Goal: Task Accomplishment & Management: Manage account settings

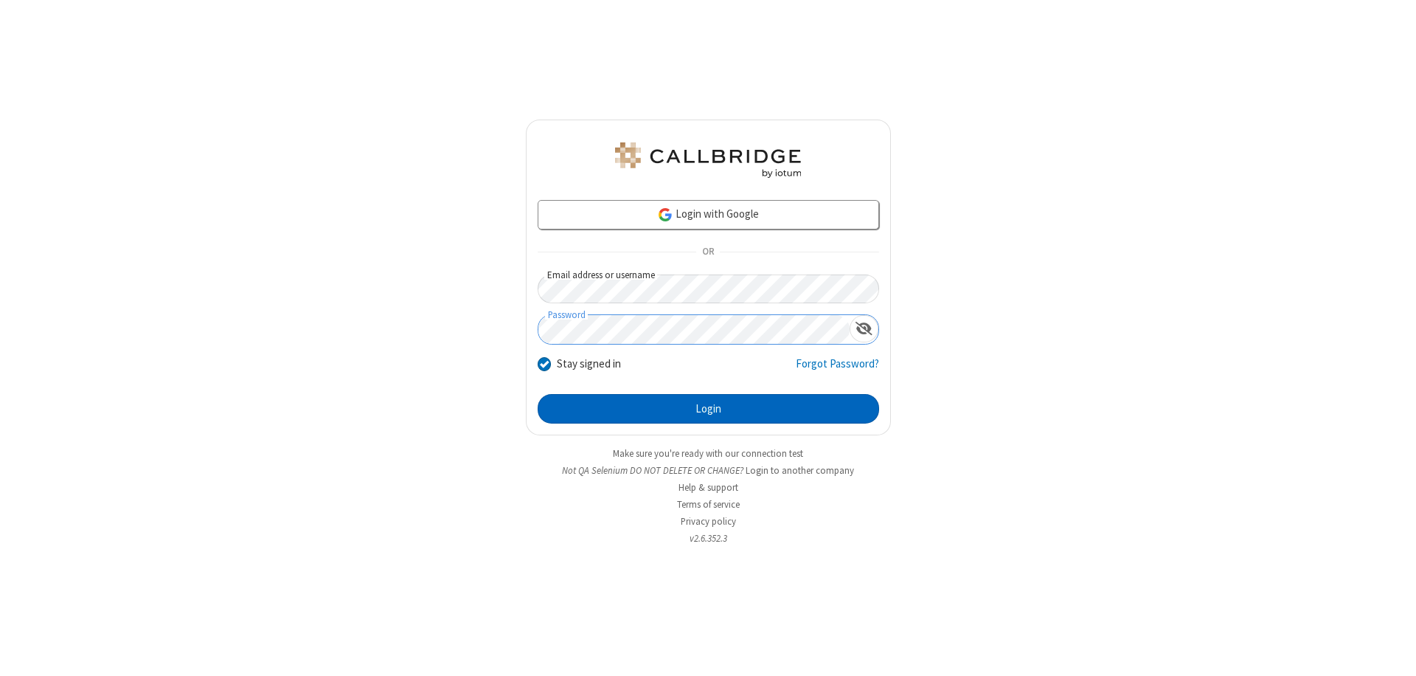
click at [708, 409] on button "Login" at bounding box center [708, 409] width 341 height 30
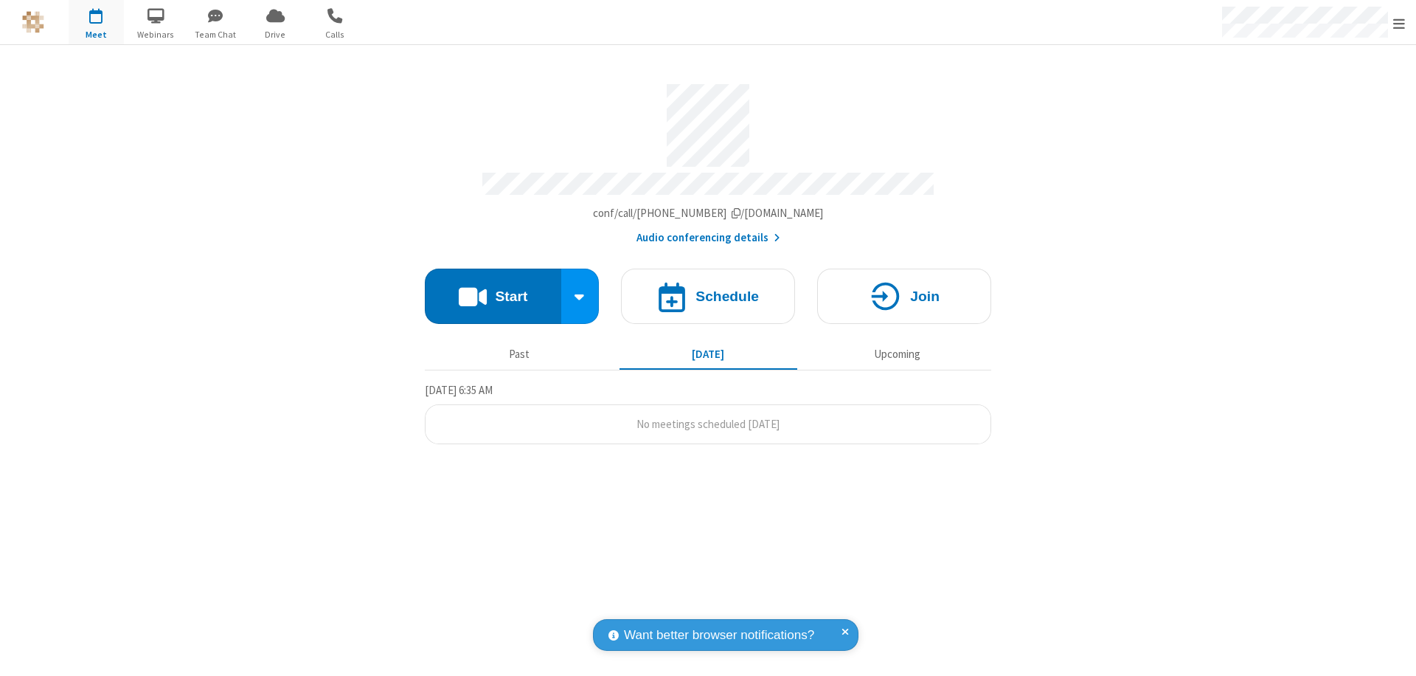
click at [1399, 23] on span "Open menu" at bounding box center [1399, 23] width 12 height 15
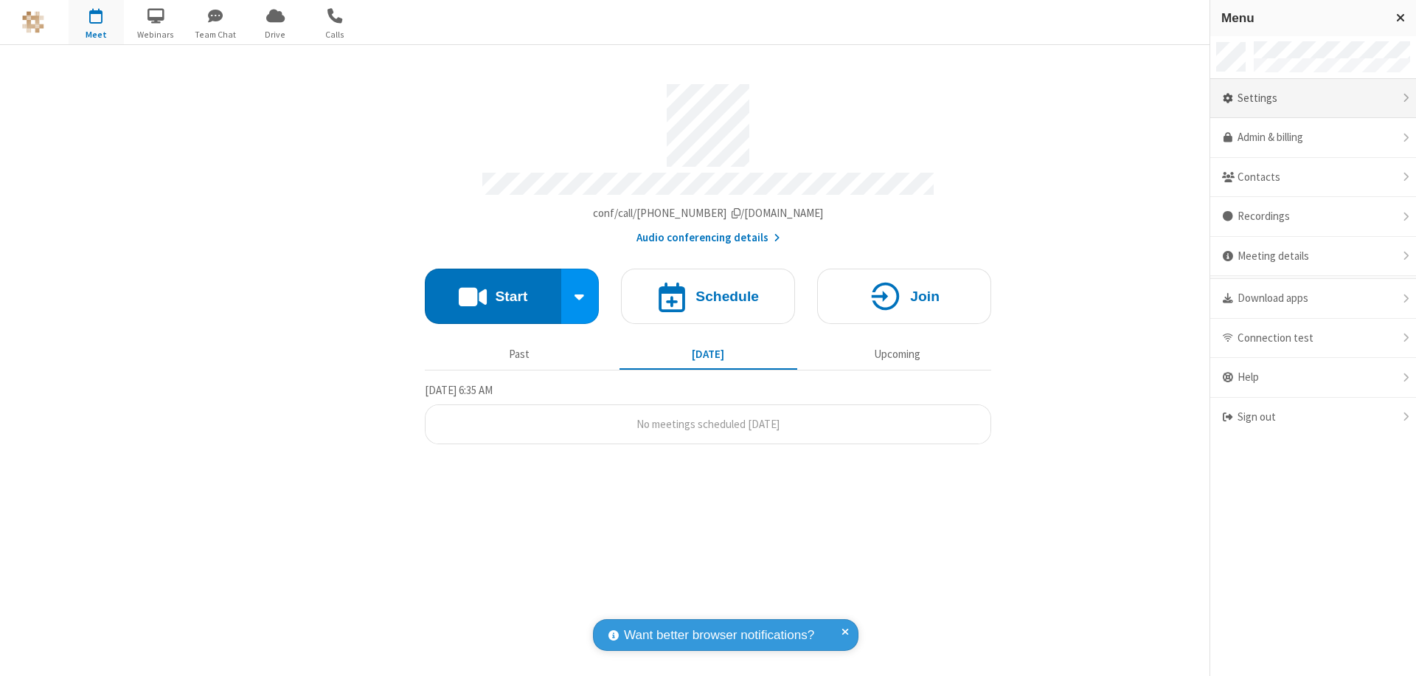
click at [1313, 98] on div "Settings" at bounding box center [1313, 99] width 206 height 40
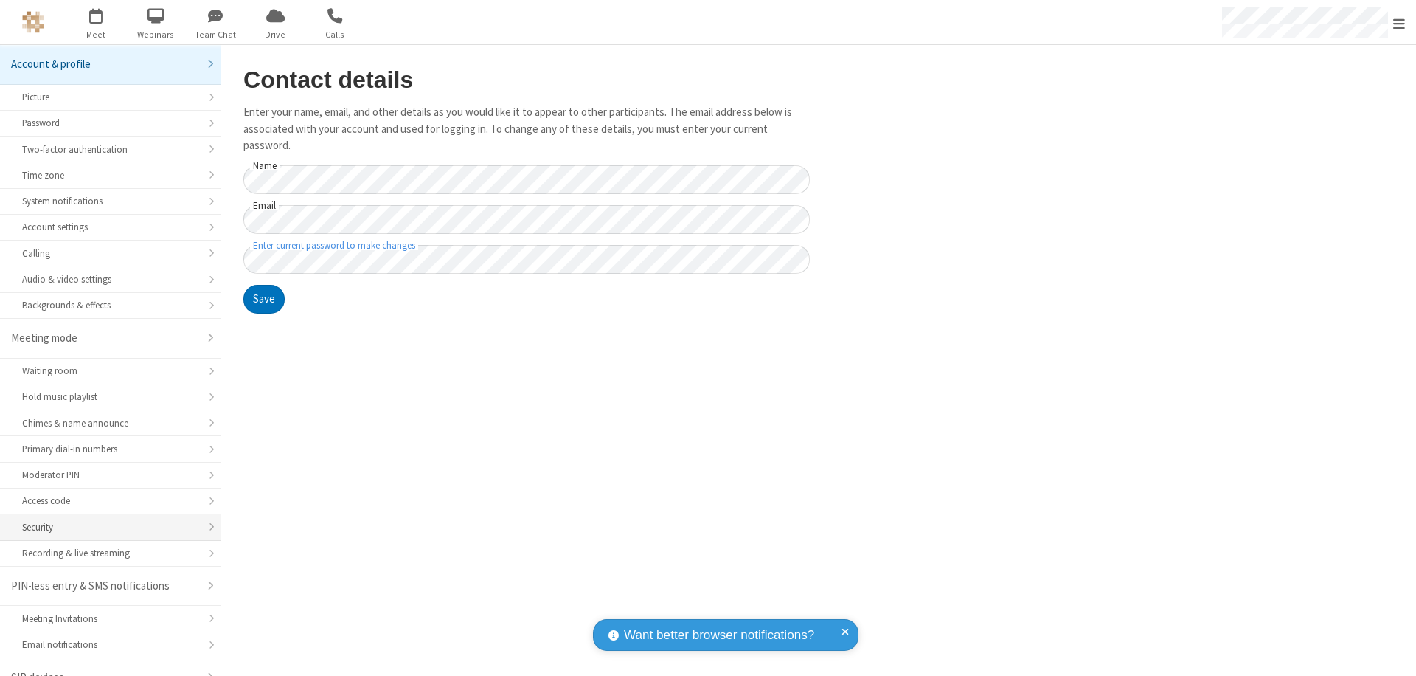
click at [105, 520] on div "Security" at bounding box center [110, 527] width 176 height 14
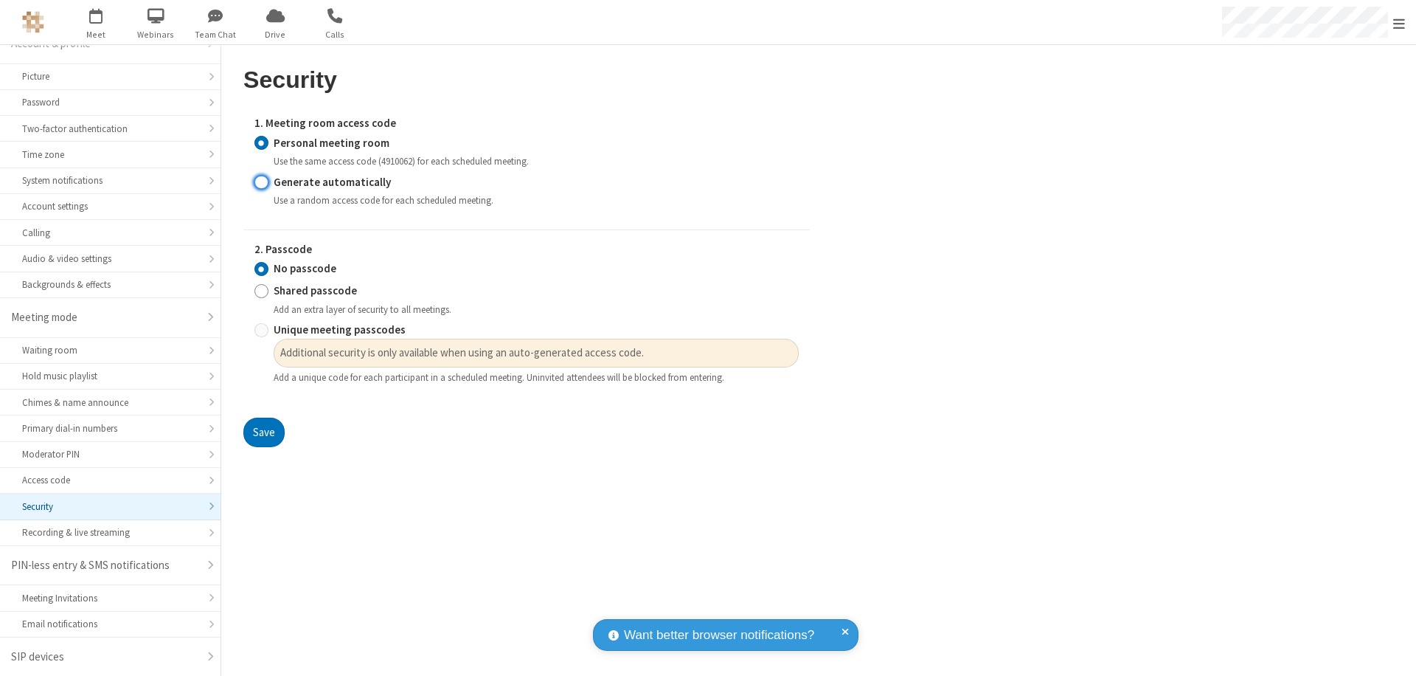
click at [261, 181] on input "Generate automatically" at bounding box center [261, 181] width 14 height 15
radio input "true"
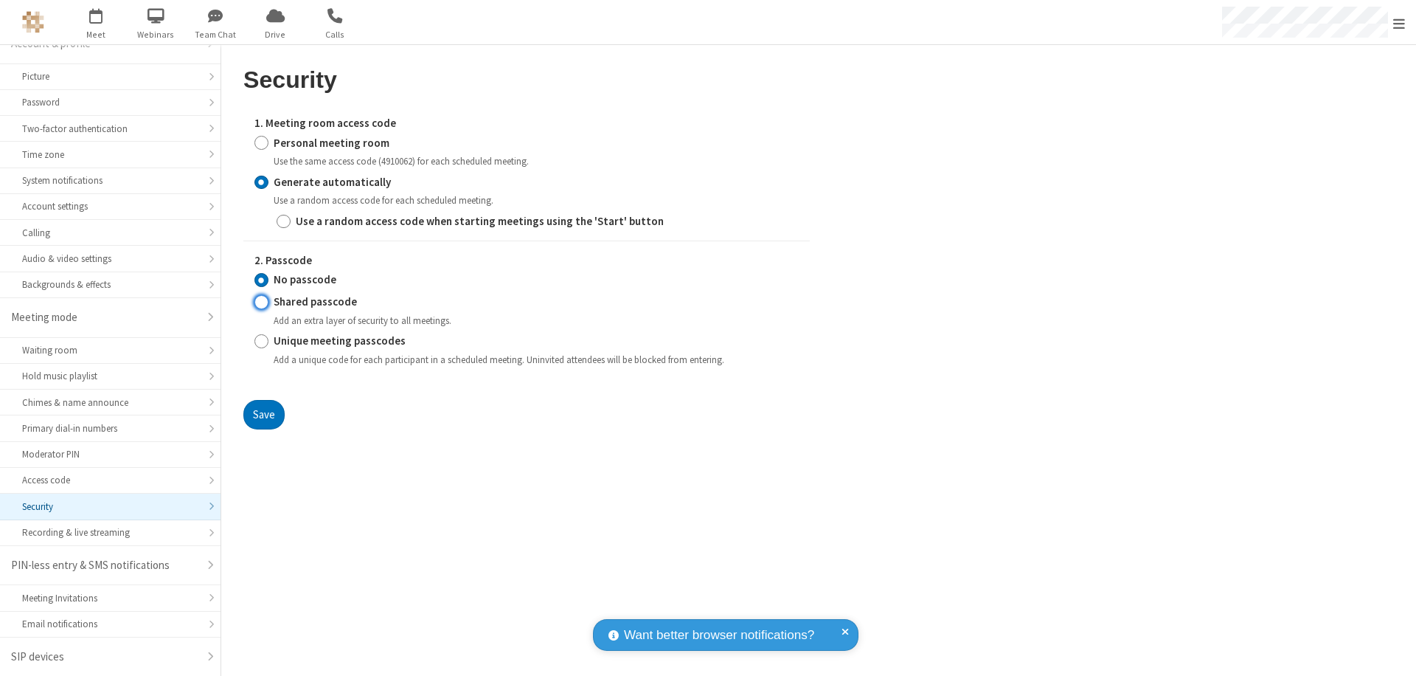
click at [261, 302] on input "Shared passcode" at bounding box center [261, 301] width 14 height 15
radio input "true"
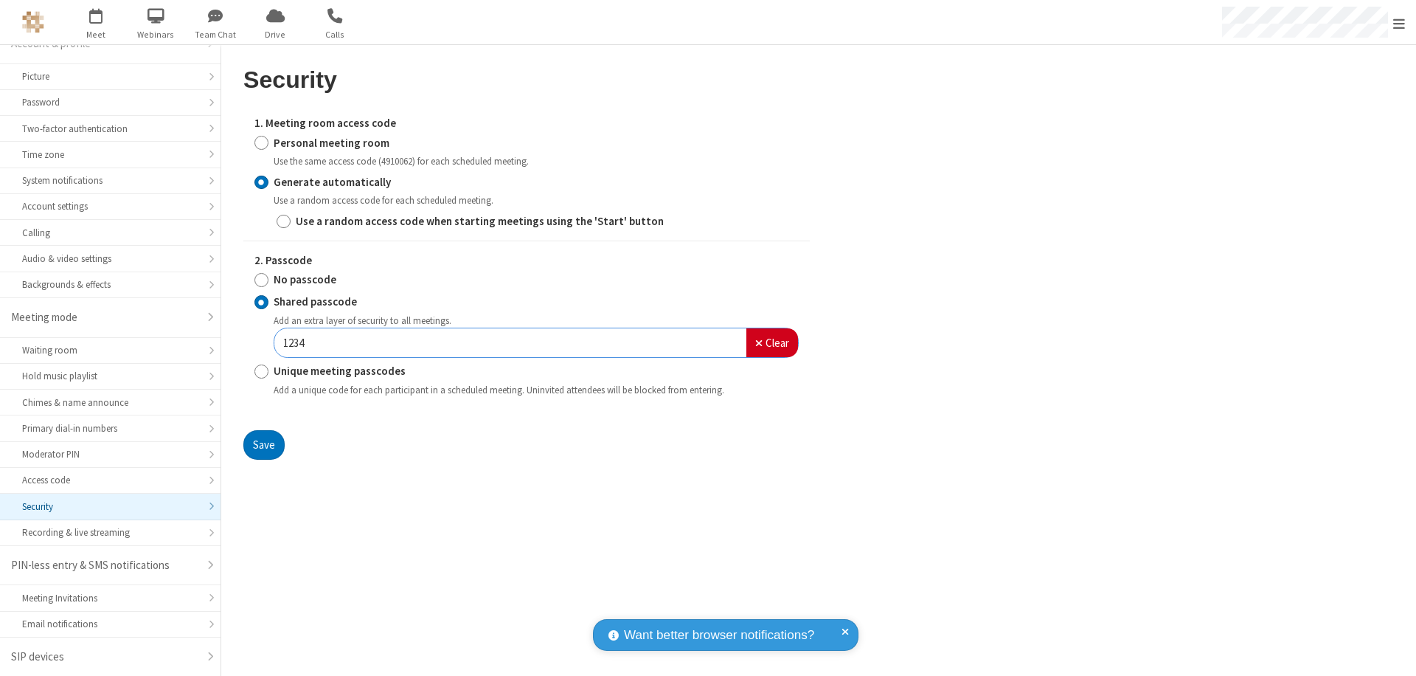
type input "1234"
click at [263, 444] on button "Save" at bounding box center [263, 445] width 41 height 30
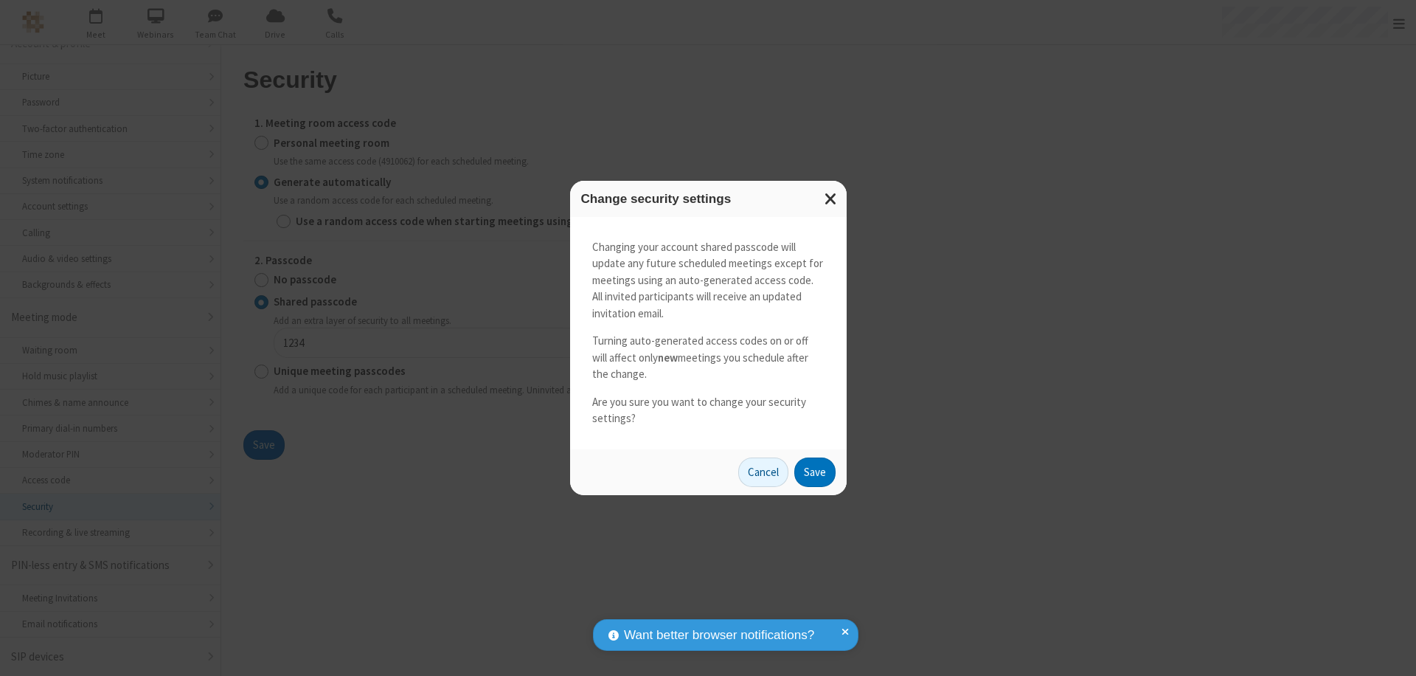
click at [814, 471] on button "Save" at bounding box center [814, 472] width 41 height 30
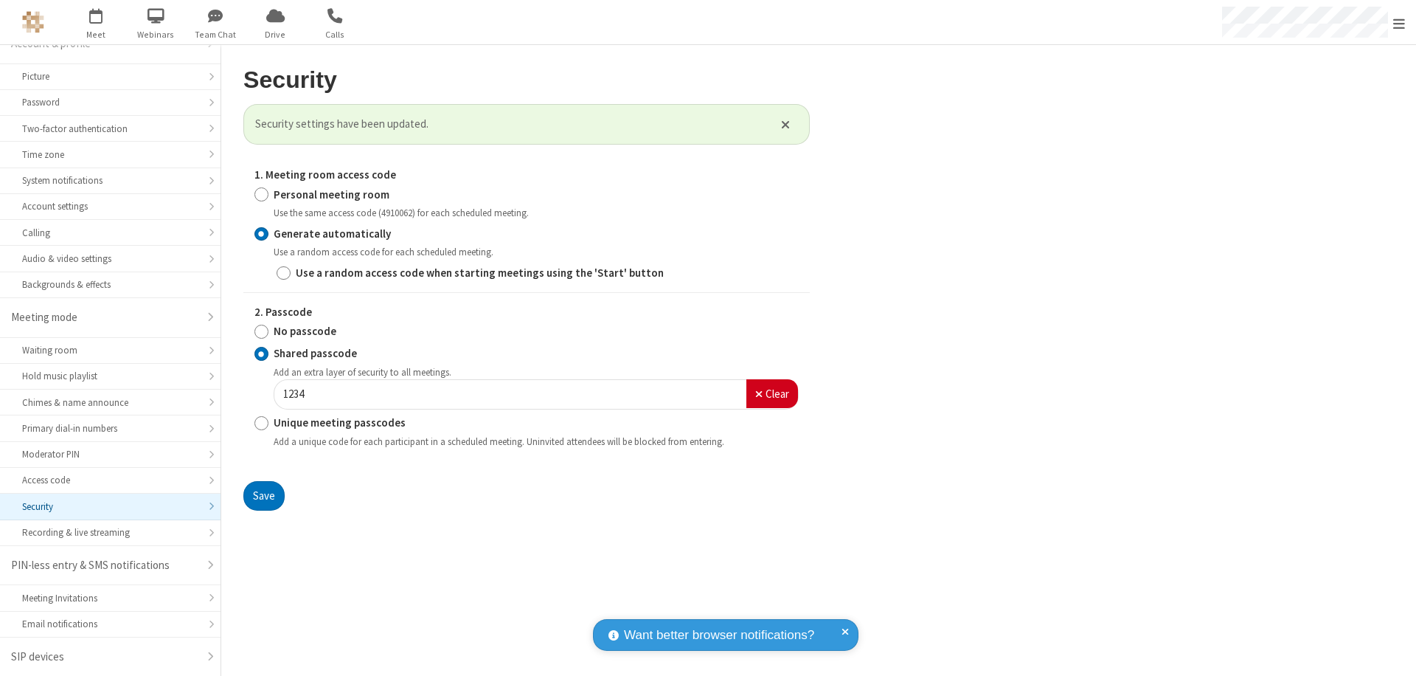
click at [1399, 23] on span "Open menu" at bounding box center [1399, 23] width 12 height 15
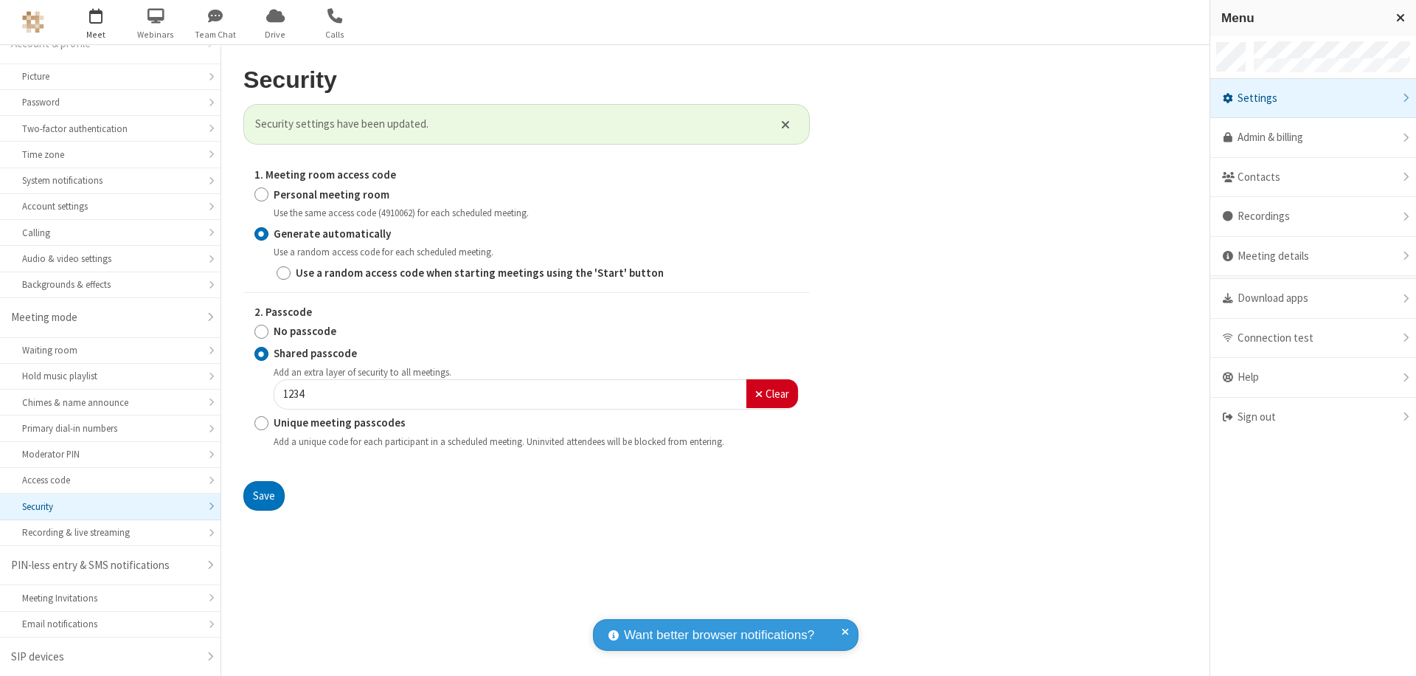
click at [96, 22] on span "button" at bounding box center [96, 15] width 55 height 25
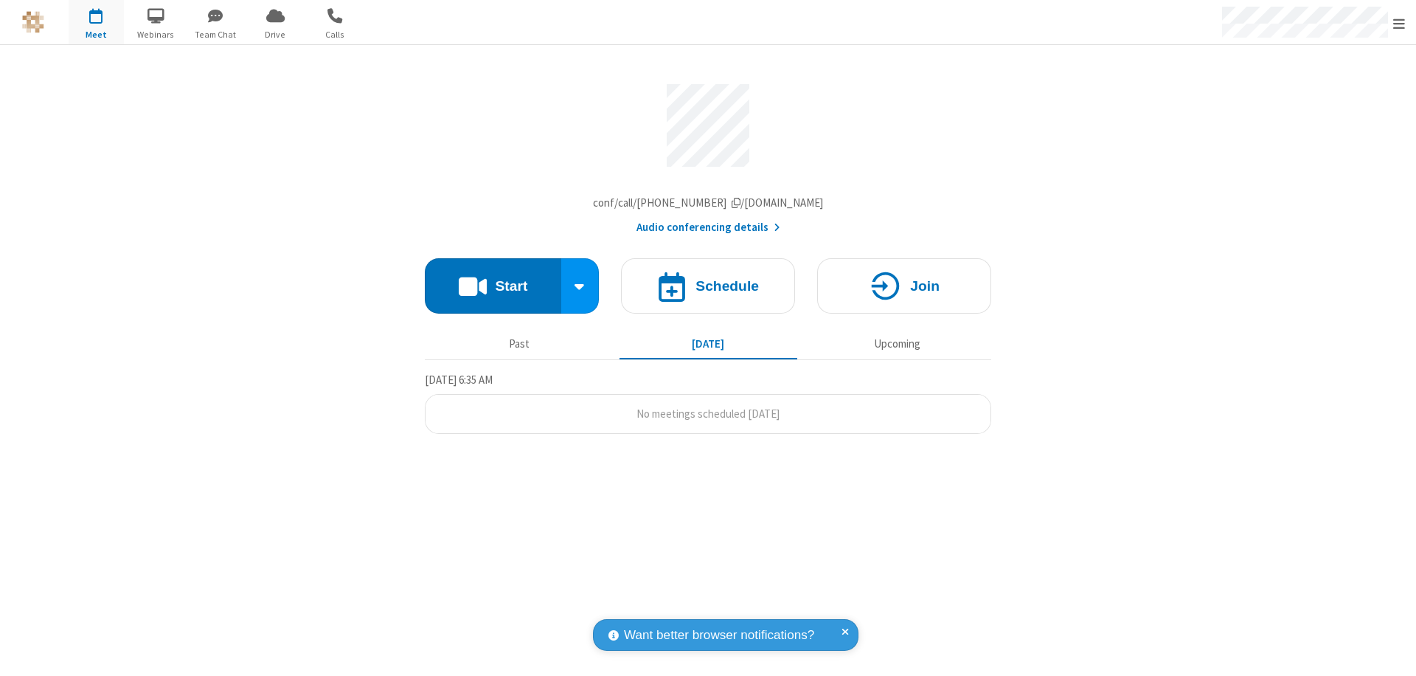
click at [708, 289] on h4 "Schedule" at bounding box center [727, 286] width 63 height 14
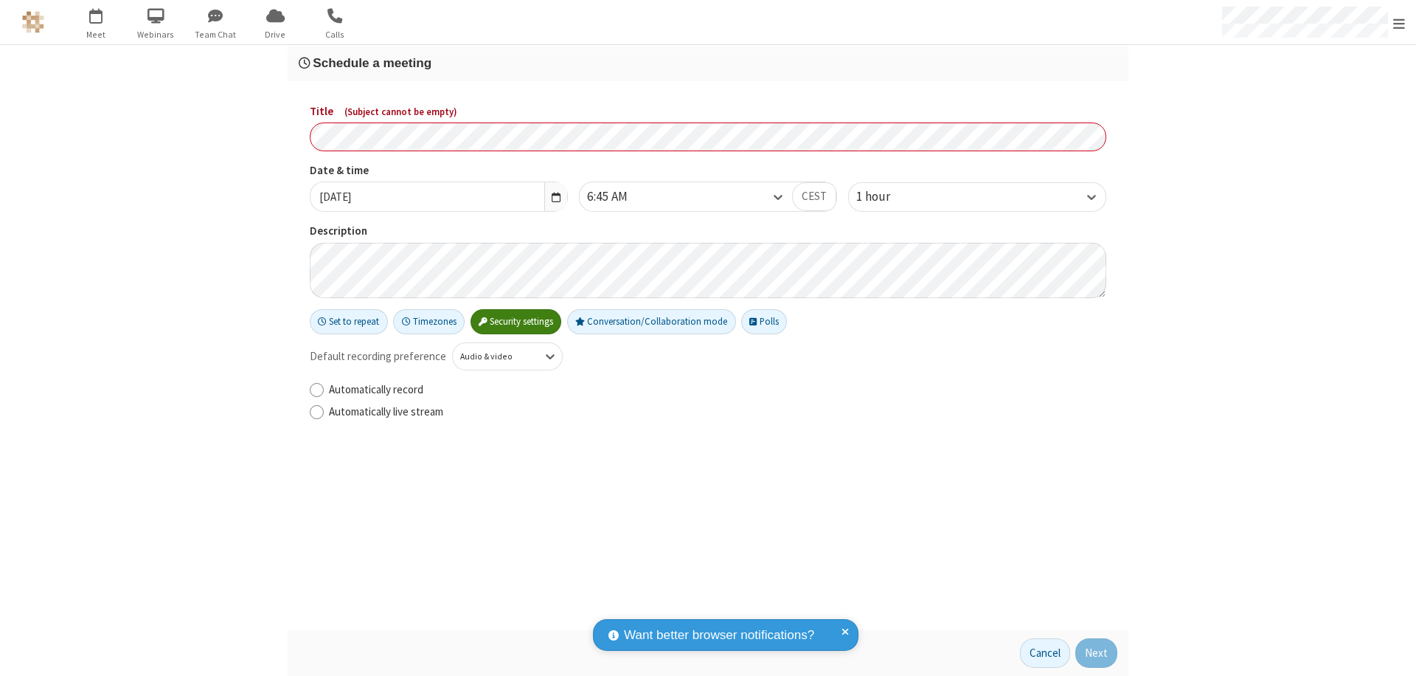
click at [708, 63] on h3 "Schedule a meeting" at bounding box center [708, 63] width 819 height 14
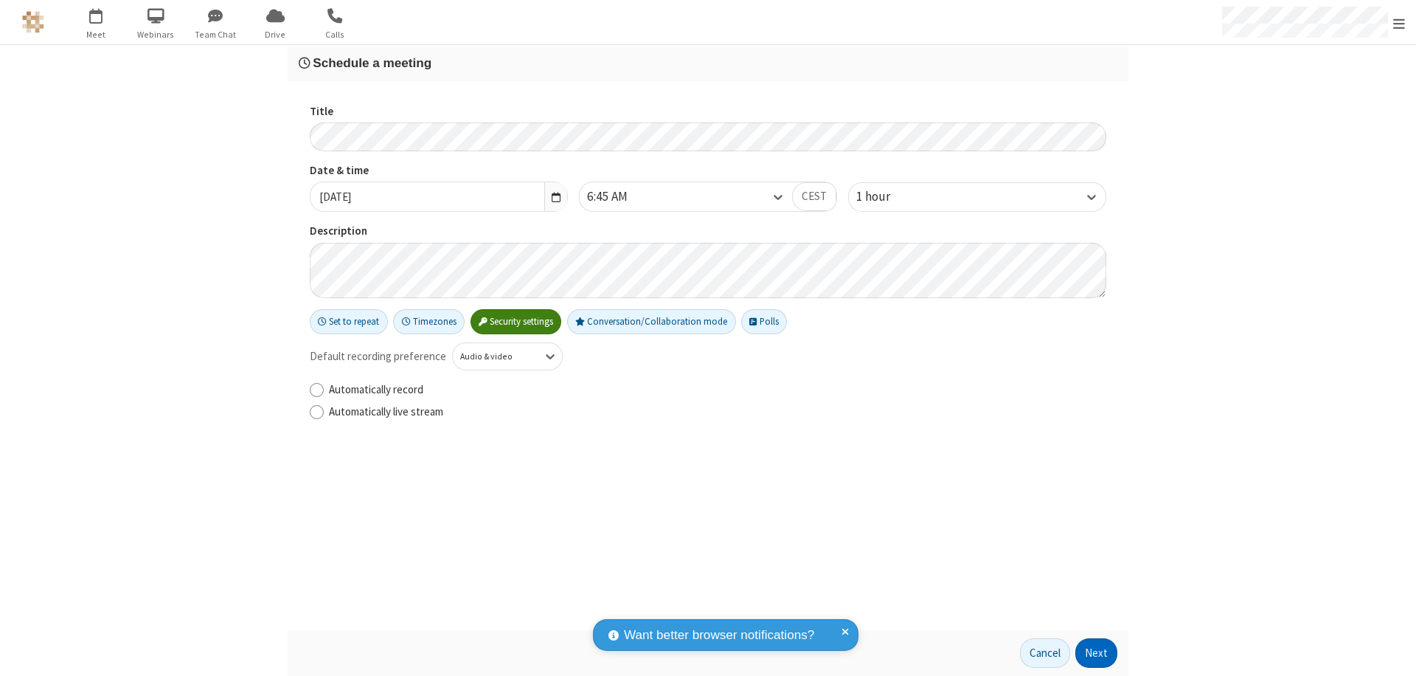
click at [1097, 653] on button "Next" at bounding box center [1096, 653] width 42 height 30
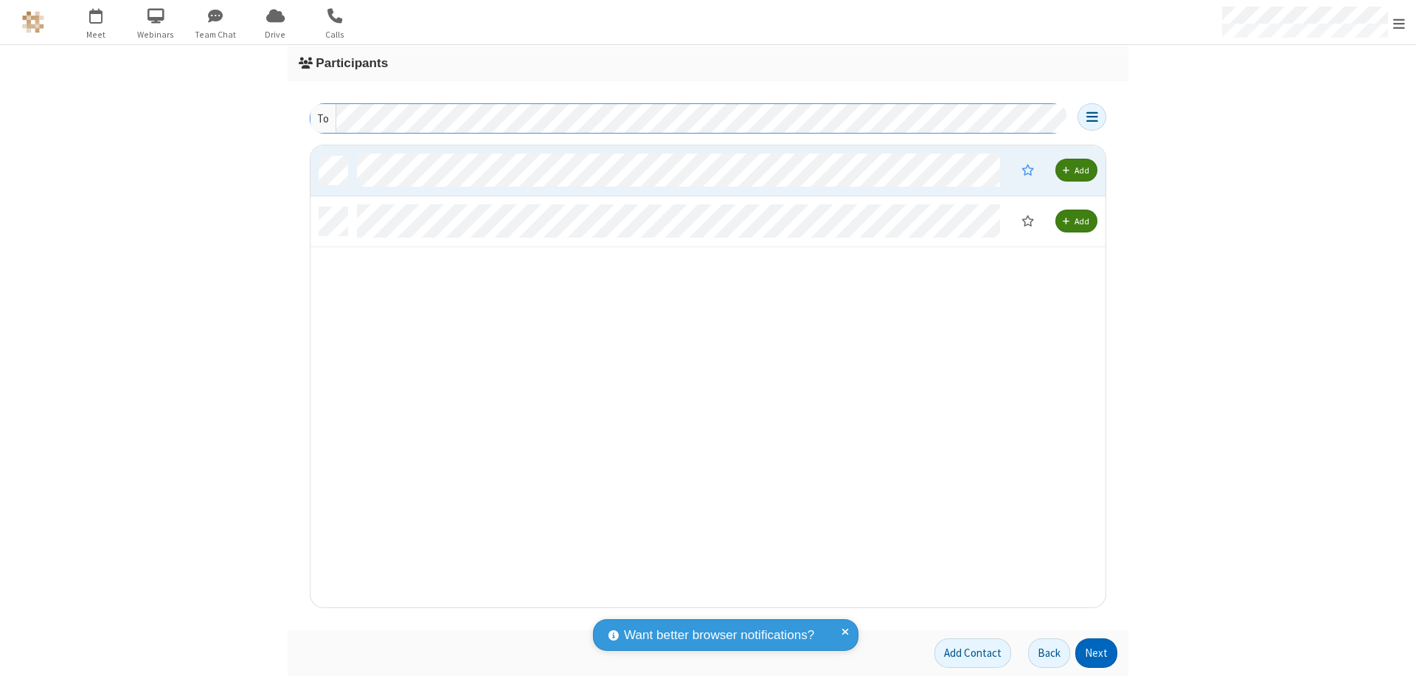
click at [1097, 653] on button "Next" at bounding box center [1096, 653] width 42 height 30
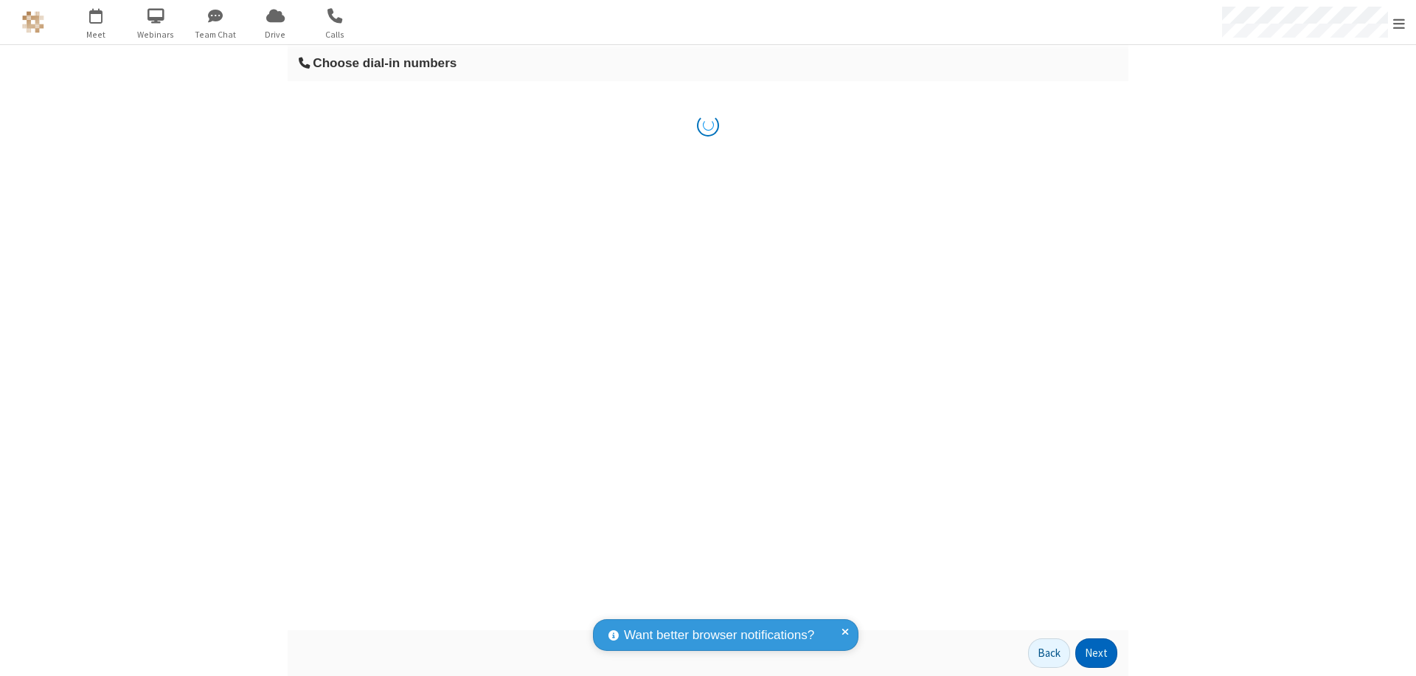
click at [1097, 653] on button "Next" at bounding box center [1096, 653] width 42 height 30
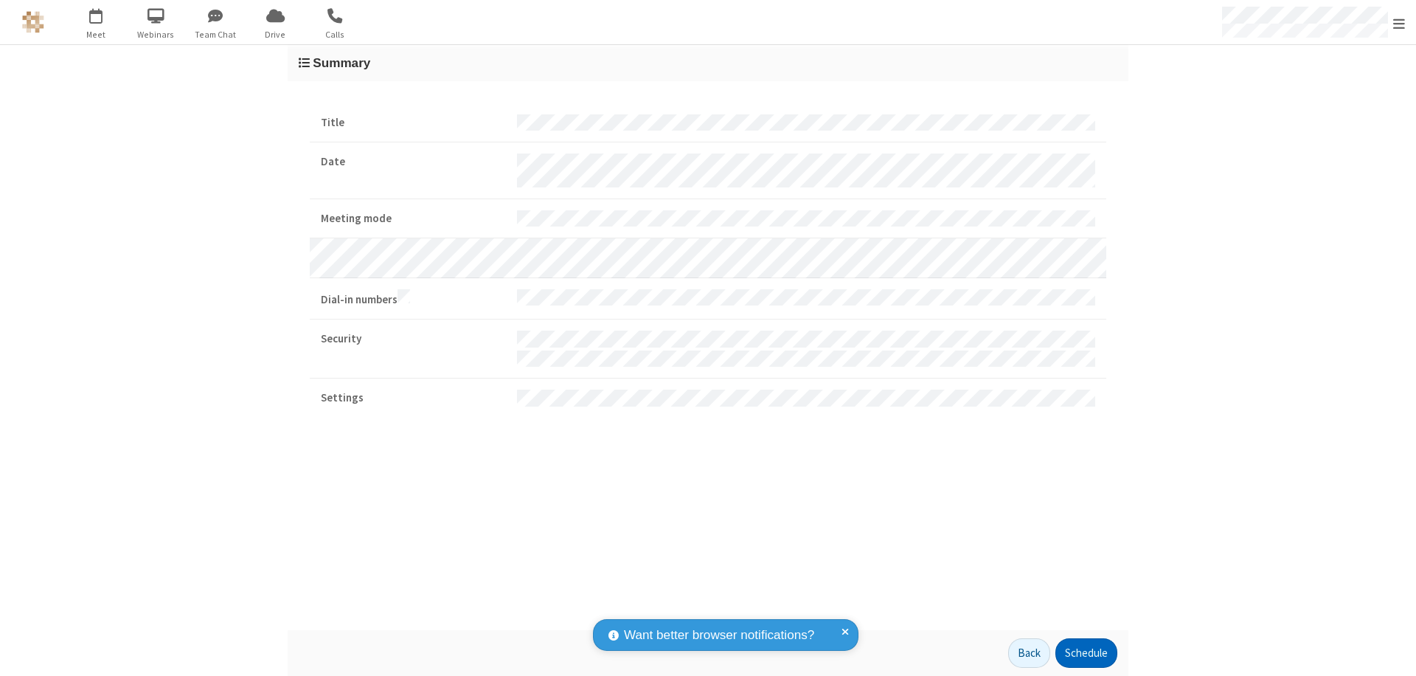
click at [1086, 653] on button "Schedule" at bounding box center [1086, 653] width 62 height 30
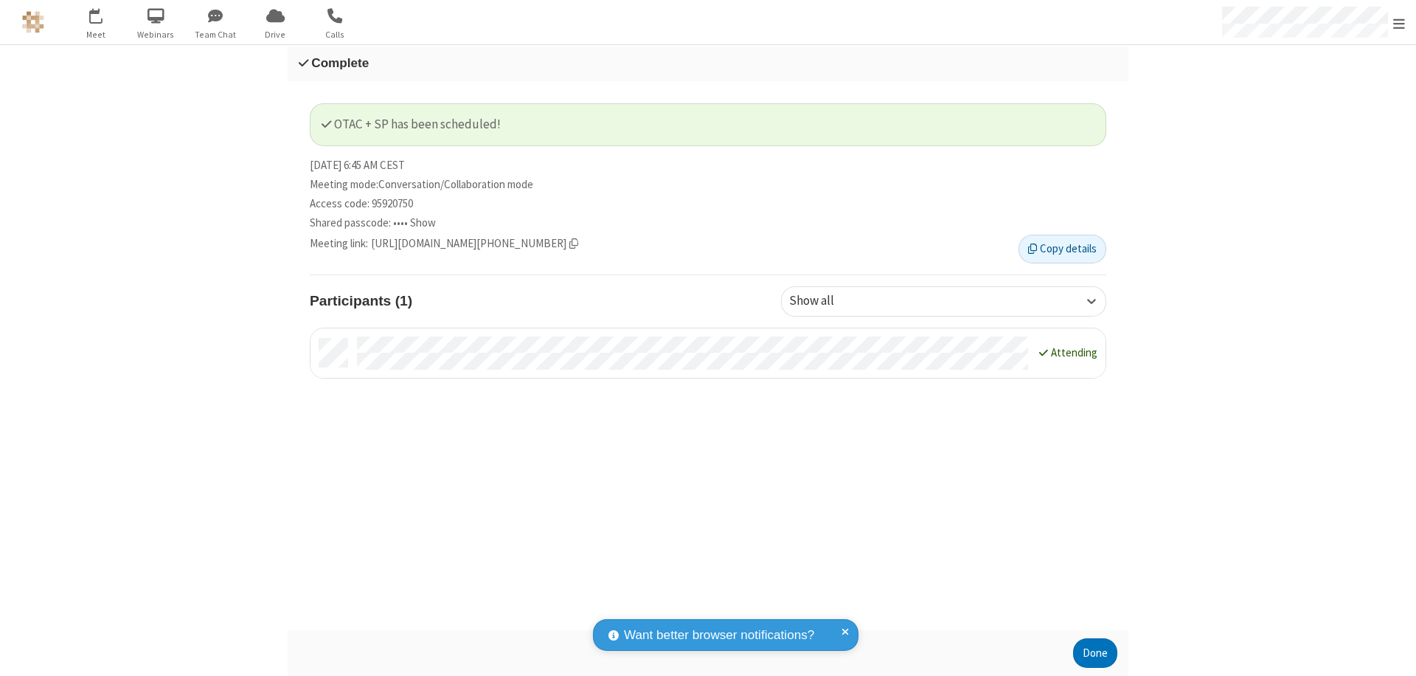
click at [1399, 22] on span "Open menu" at bounding box center [1399, 23] width 12 height 15
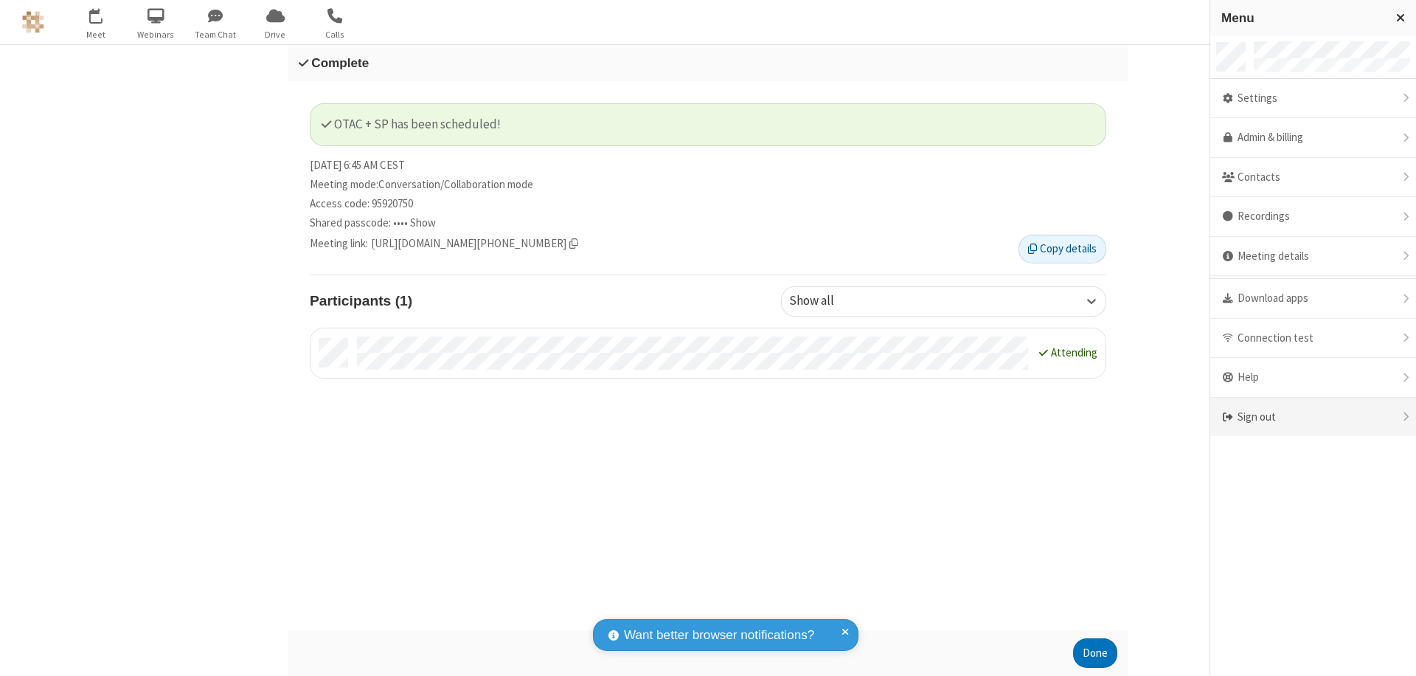
click at [1313, 417] on div "Sign out" at bounding box center [1313, 417] width 206 height 39
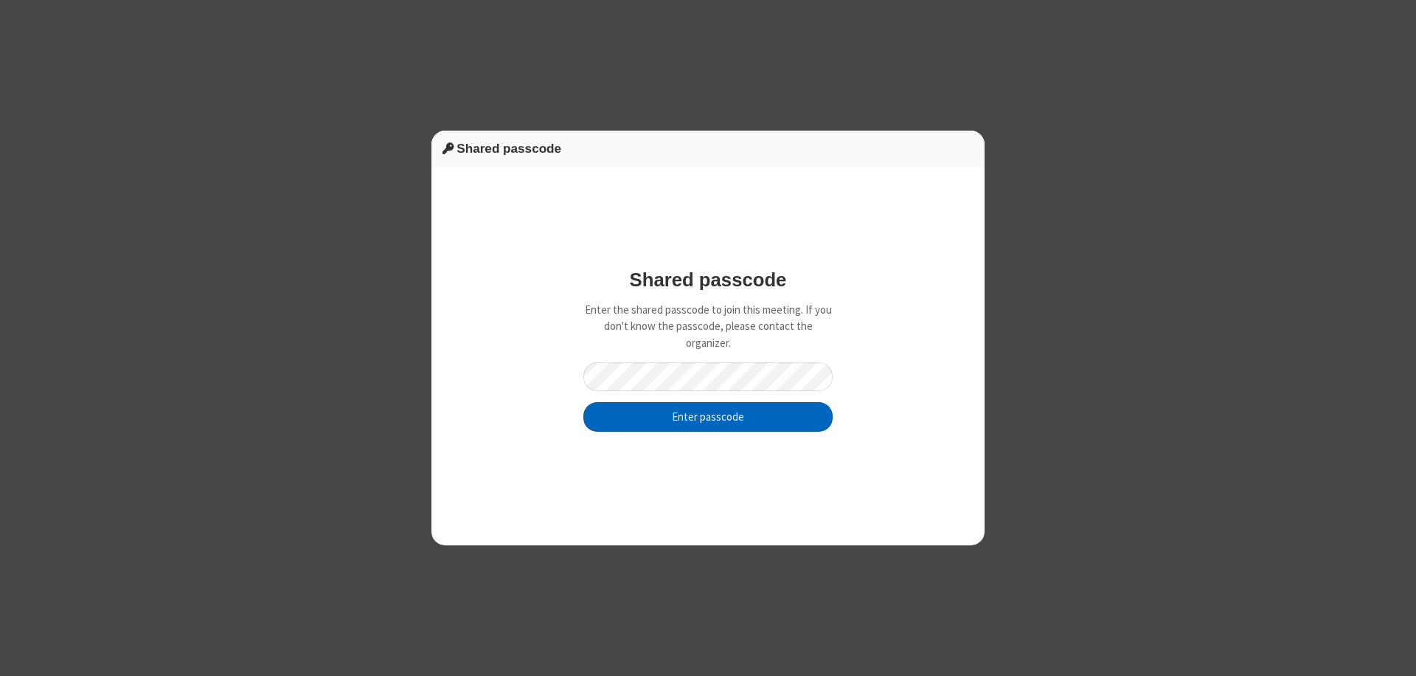
click at [708, 416] on button "Enter passcode" at bounding box center [707, 417] width 249 height 30
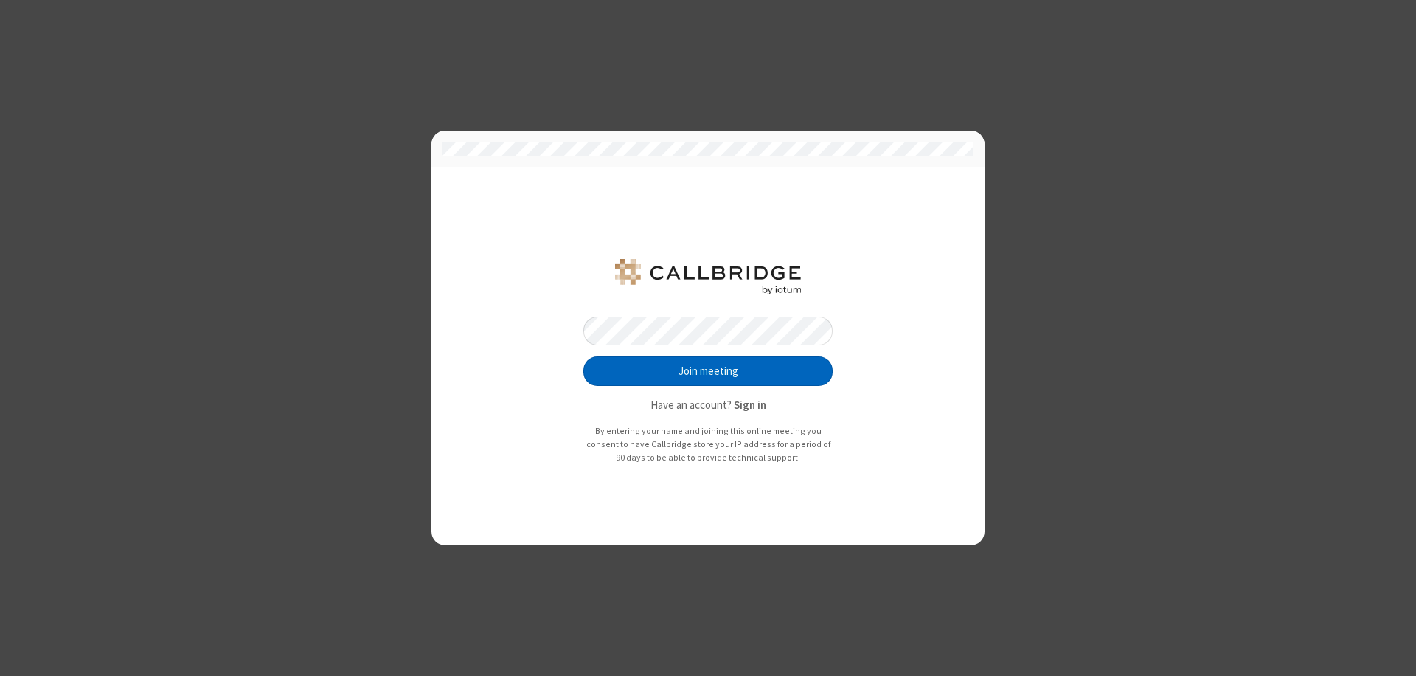
click at [708, 371] on button "Join meeting" at bounding box center [707, 371] width 249 height 30
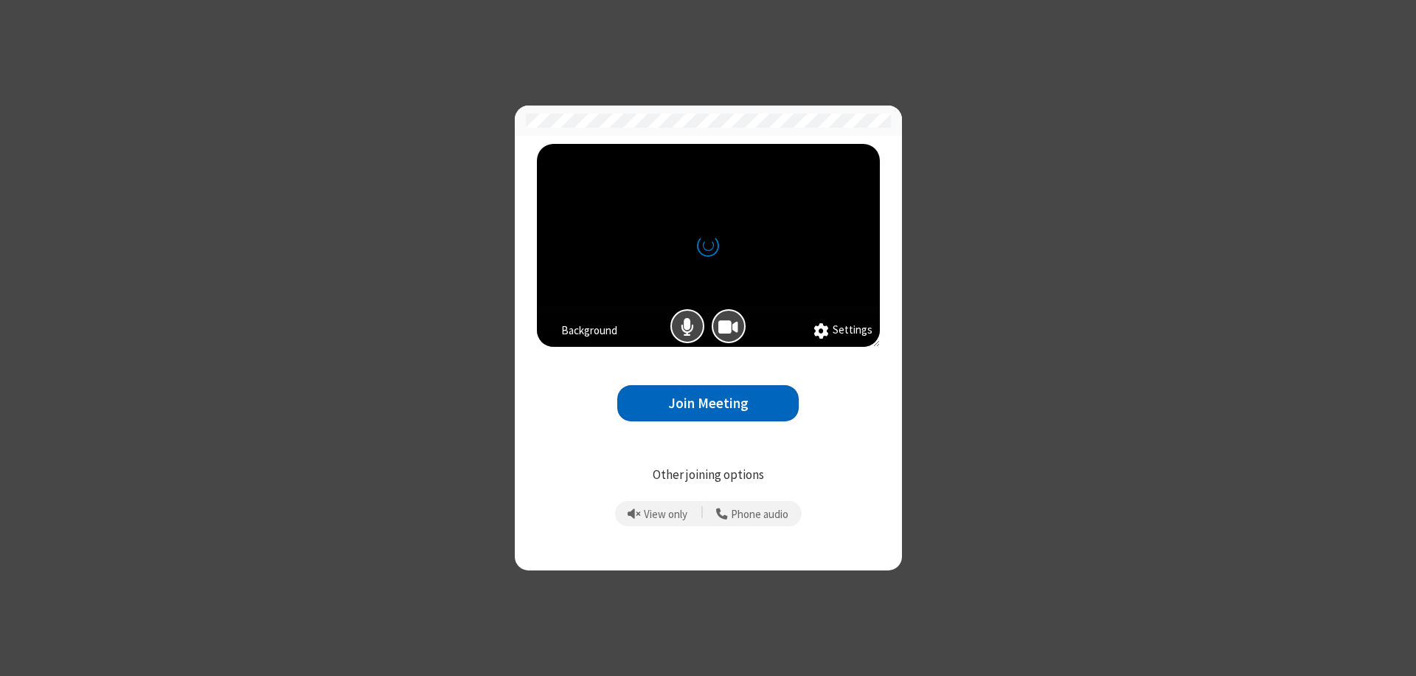
click at [708, 403] on button "Join Meeting" at bounding box center [707, 403] width 181 height 36
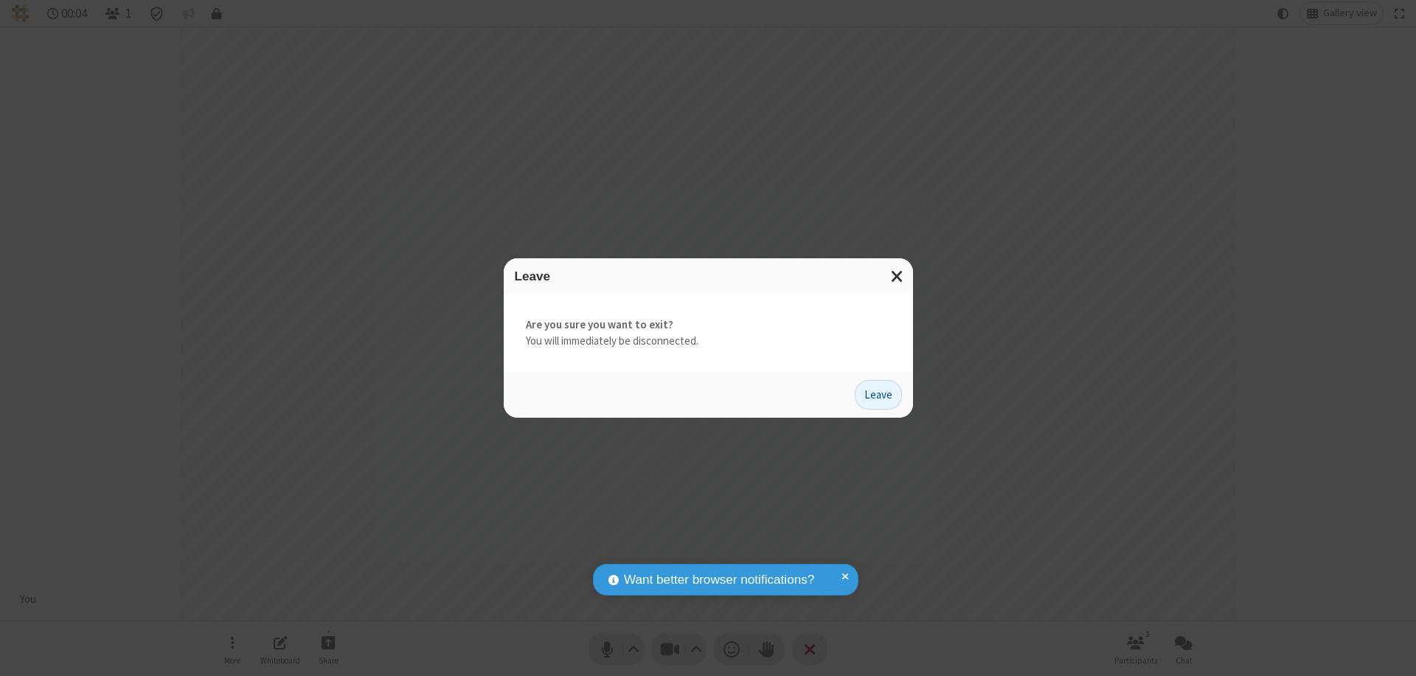
click at [878, 394] on button "Leave" at bounding box center [878, 395] width 47 height 30
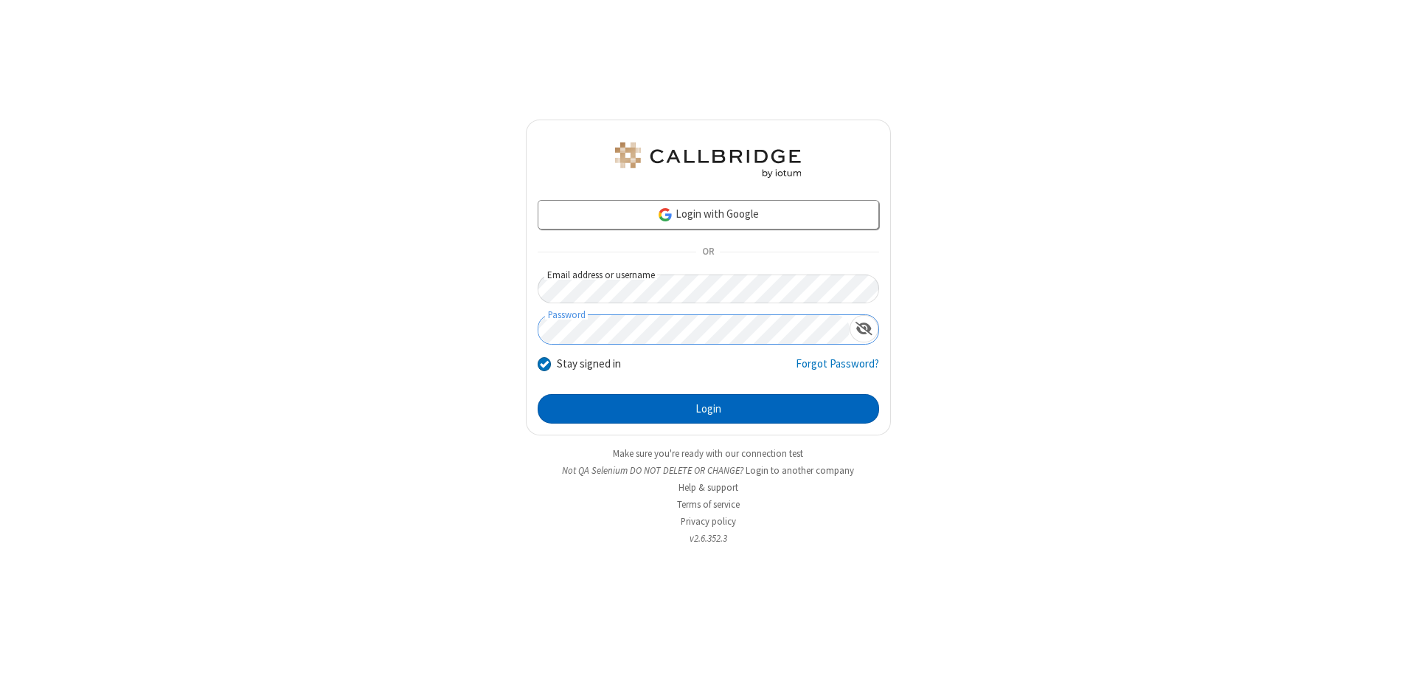
click at [708, 409] on button "Login" at bounding box center [708, 409] width 341 height 30
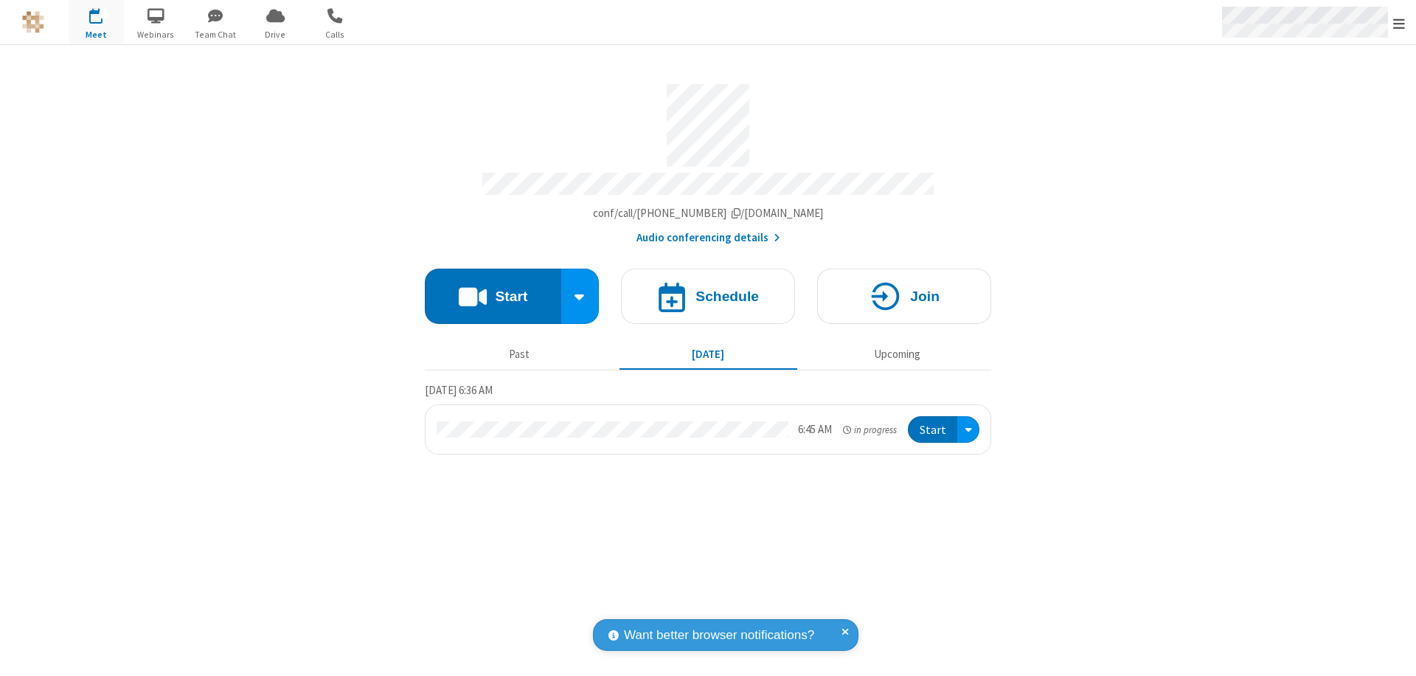
click at [1399, 23] on span "Open menu" at bounding box center [1399, 23] width 12 height 15
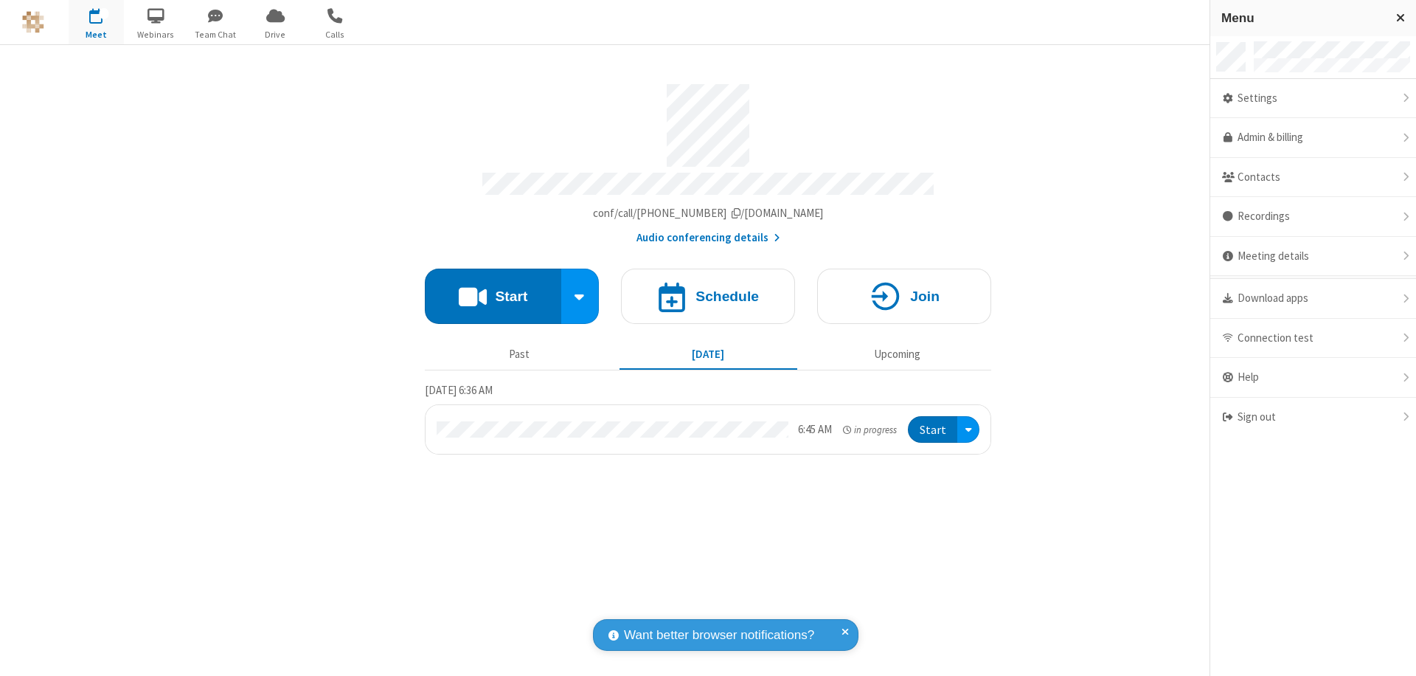
click at [1313, 98] on div "Settings" at bounding box center [1313, 99] width 206 height 40
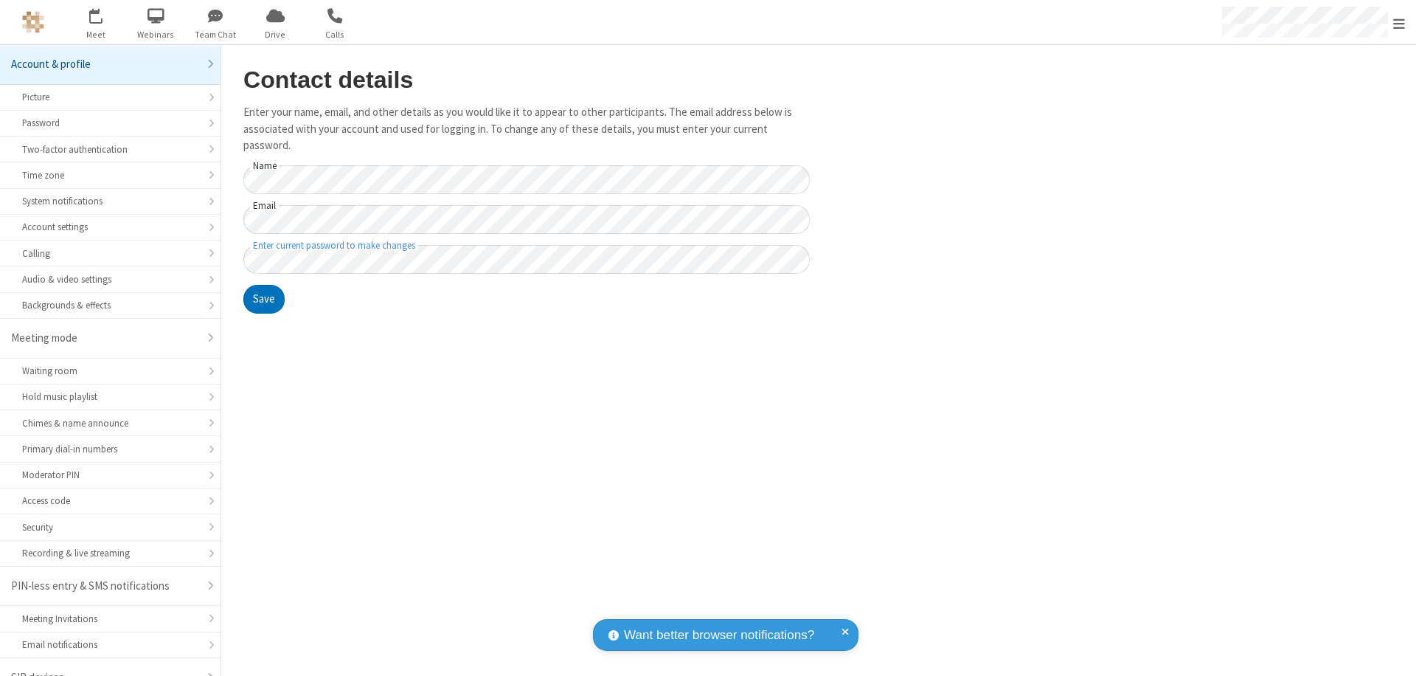
scroll to position [21, 0]
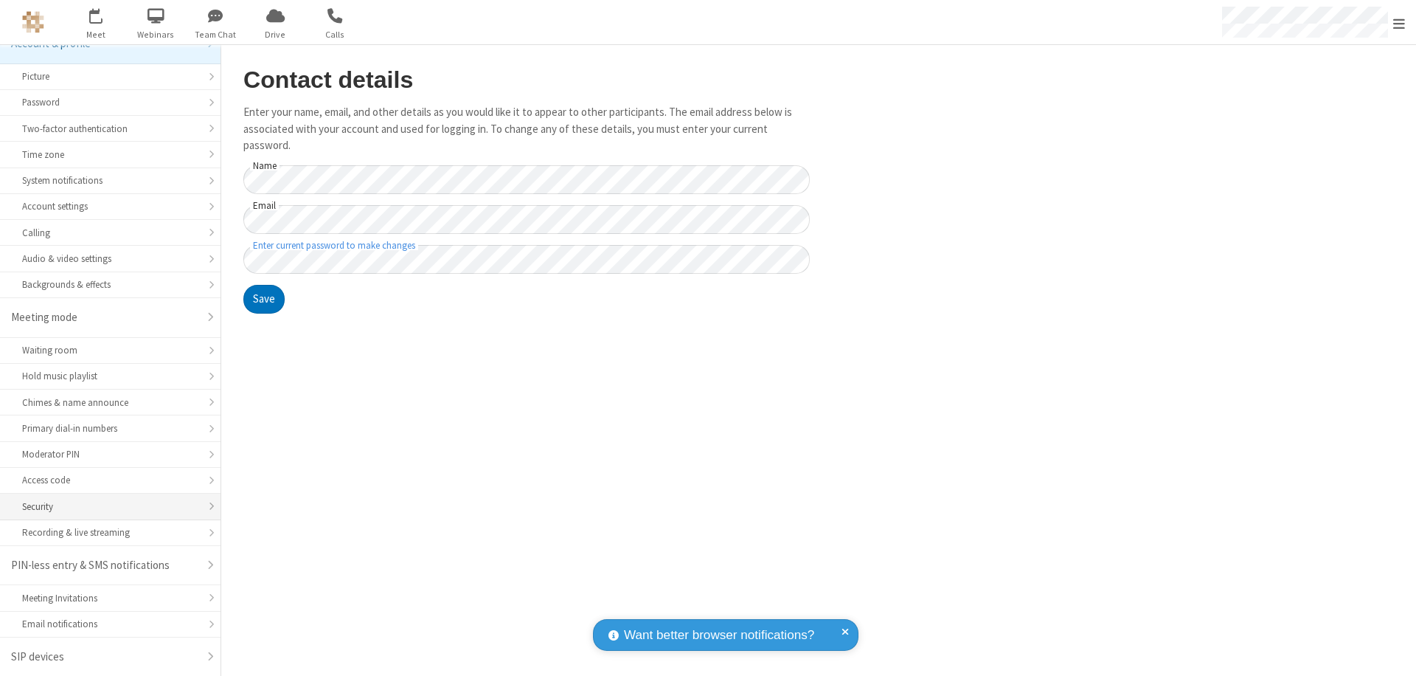
click at [105, 506] on div "Security" at bounding box center [110, 506] width 176 height 14
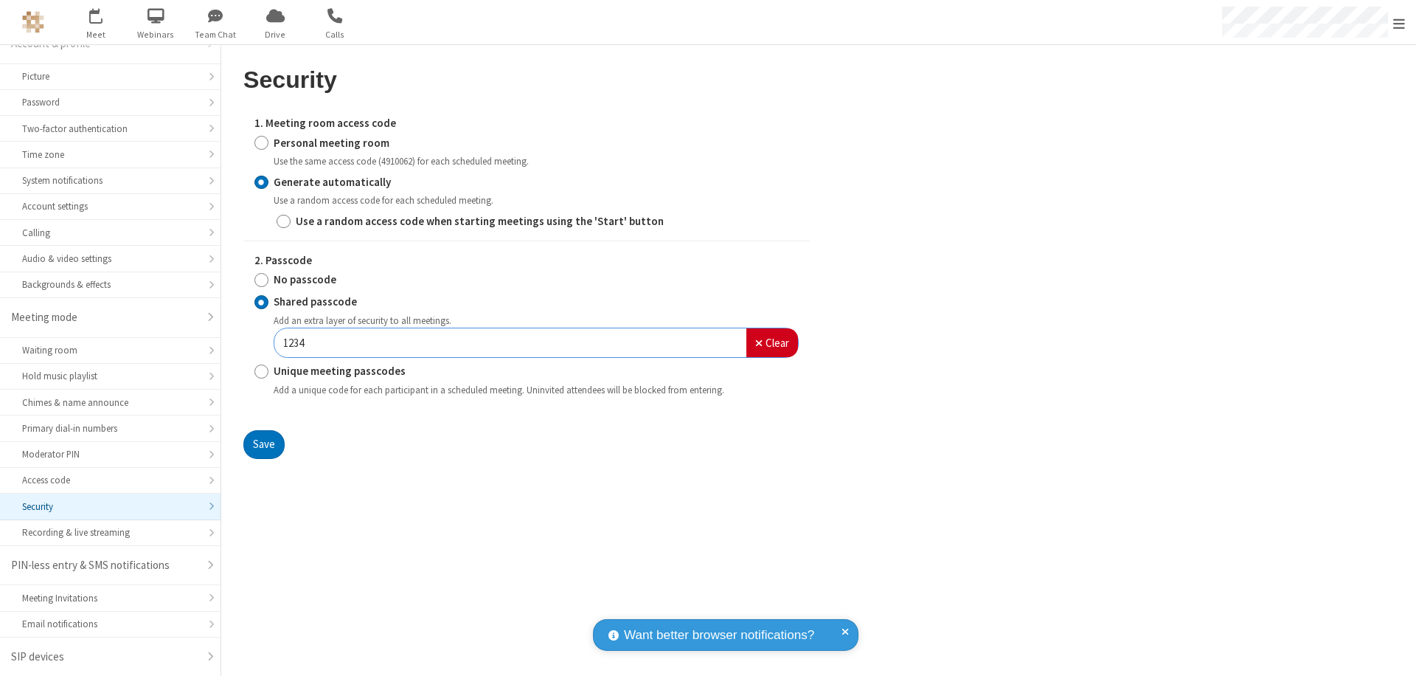
click at [261, 142] on input "Personal meeting room" at bounding box center [261, 142] width 14 height 15
radio input "true"
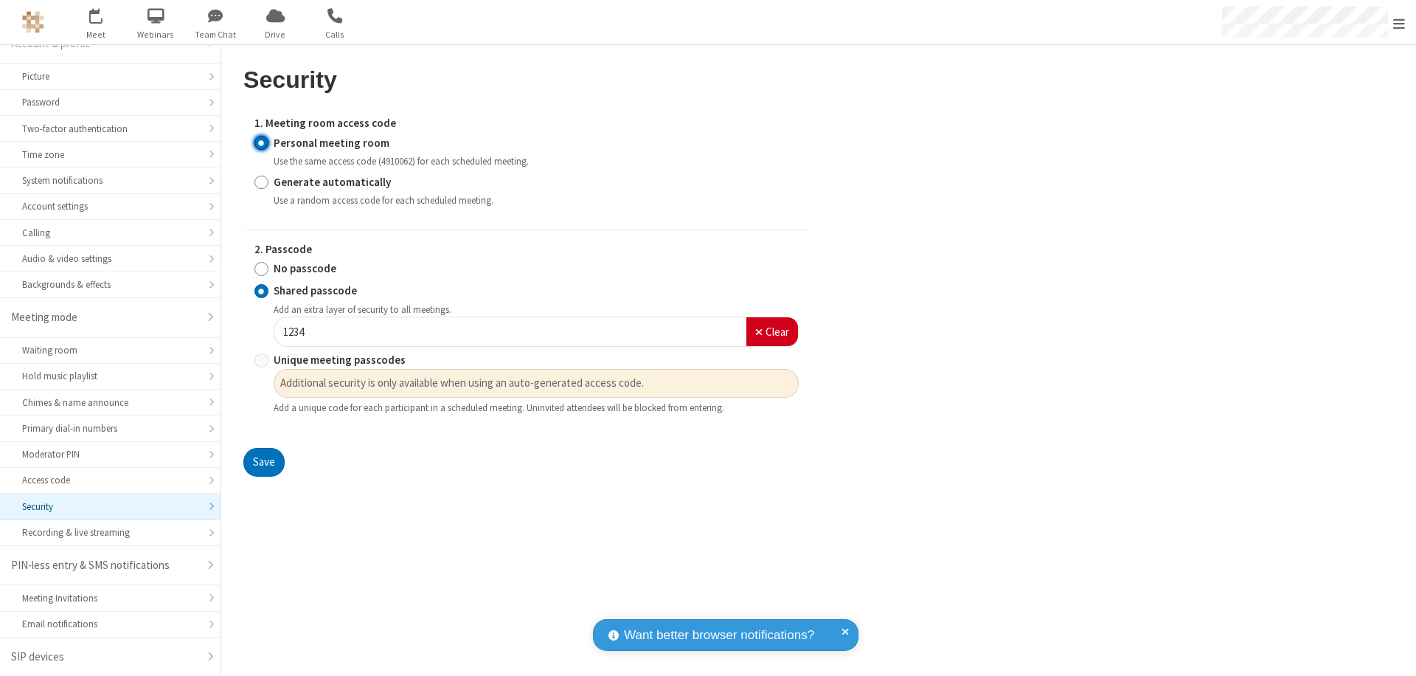
click at [261, 268] on input "No passcode" at bounding box center [261, 268] width 14 height 15
radio input "true"
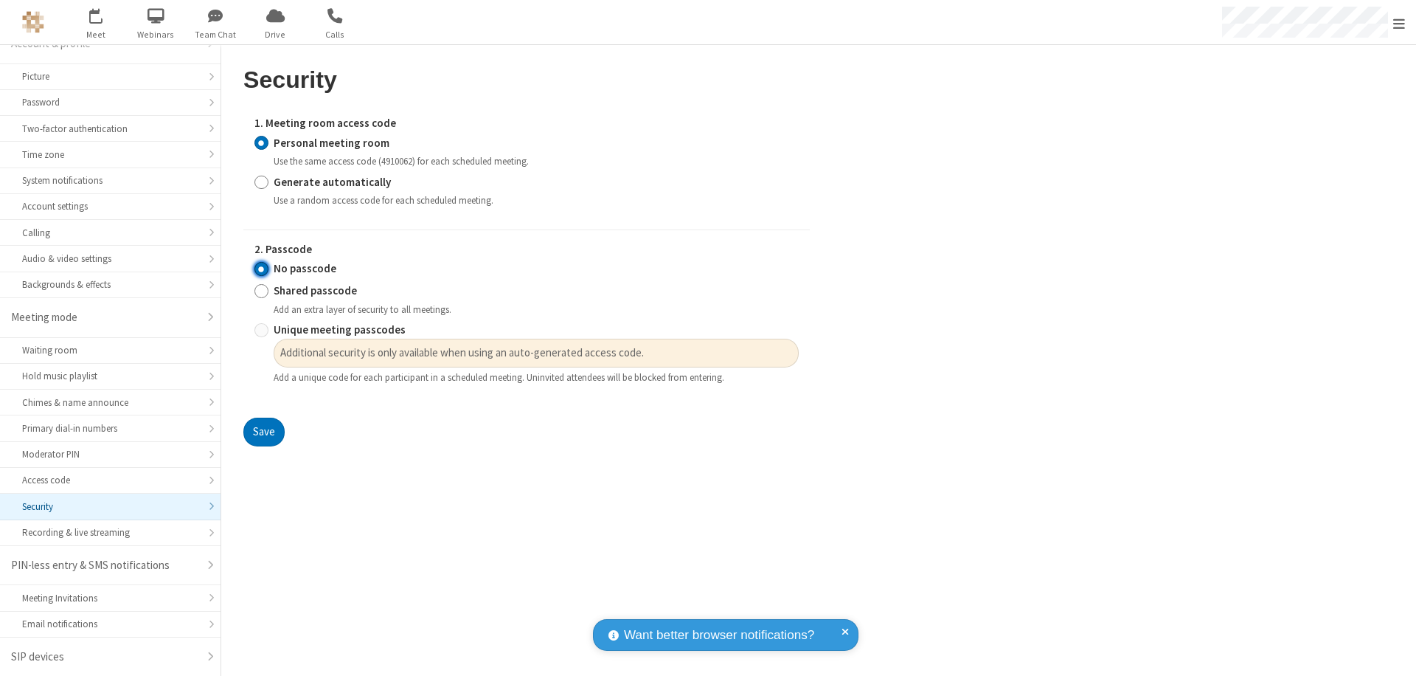
click at [263, 432] on button "Save" at bounding box center [263, 432] width 41 height 30
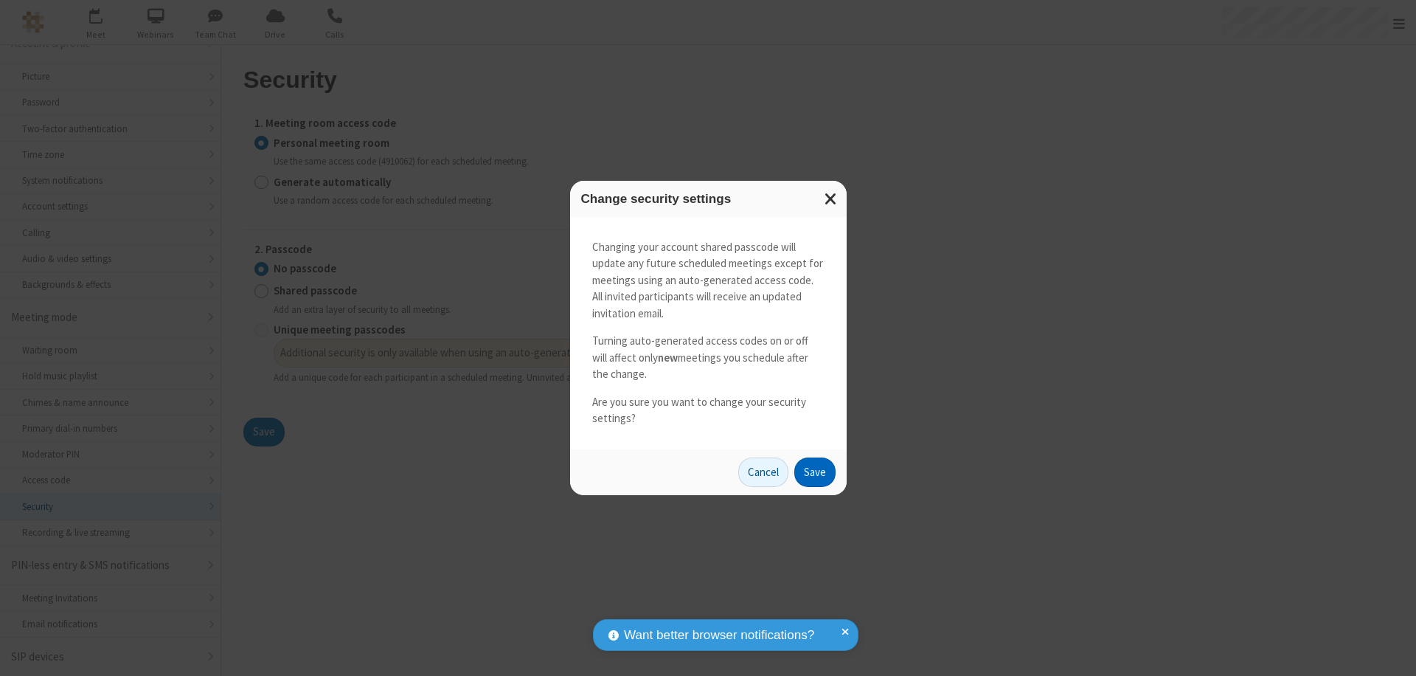
click at [814, 471] on button "Save" at bounding box center [814, 472] width 41 height 30
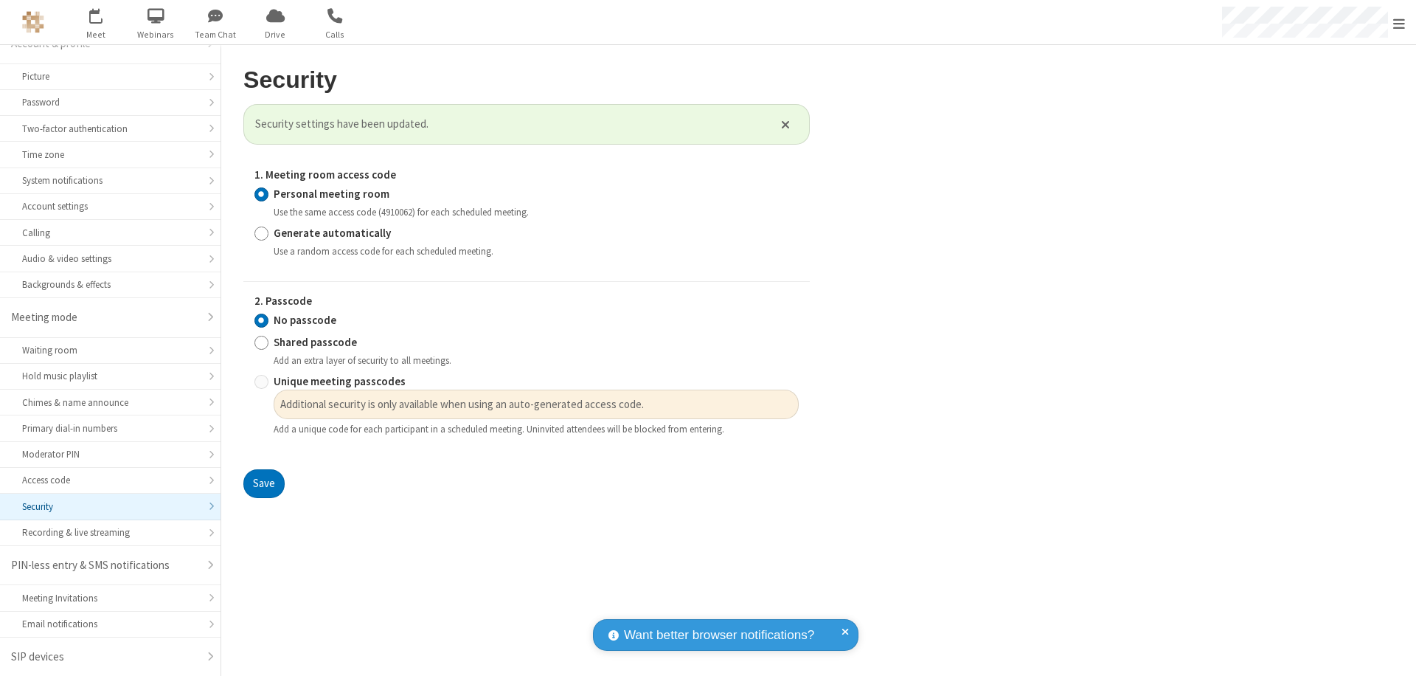
click at [1399, 22] on span "Open menu" at bounding box center [1399, 23] width 12 height 15
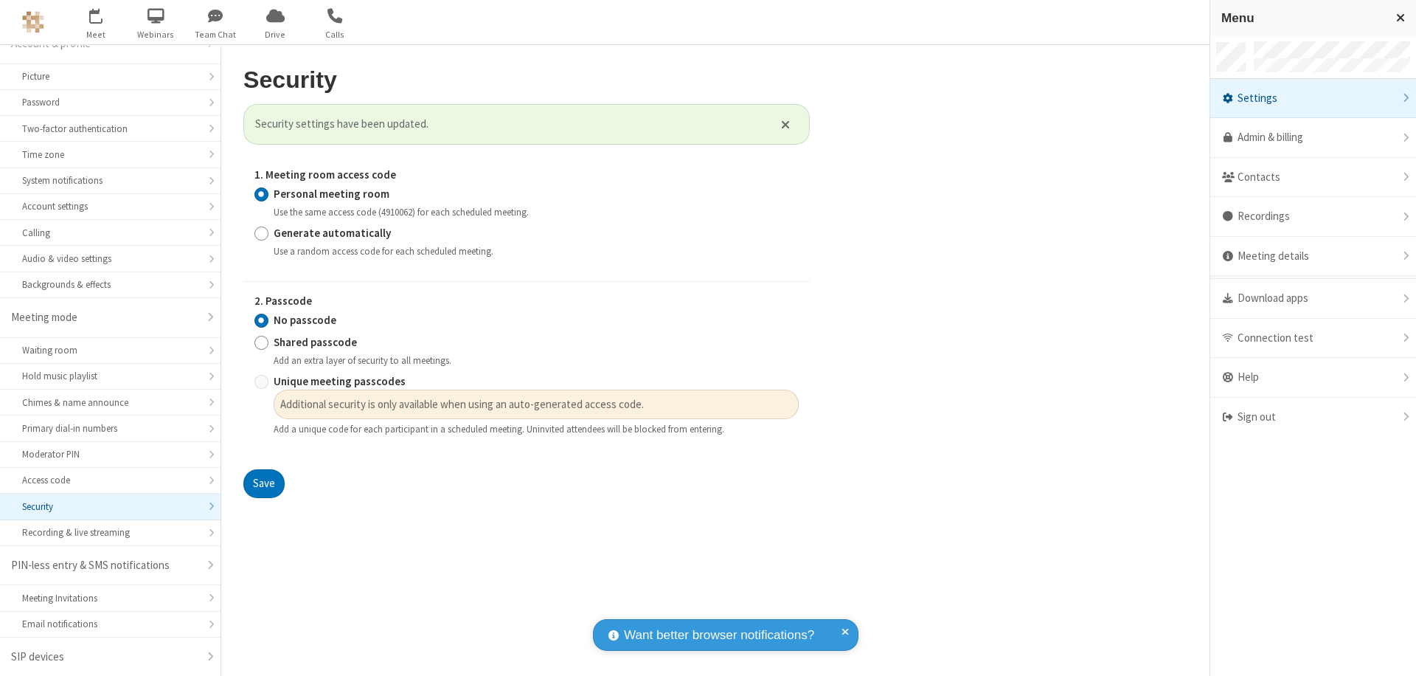
click at [1313, 417] on div "Sign out" at bounding box center [1313, 417] width 206 height 39
